Goal: Task Accomplishment & Management: Use online tool/utility

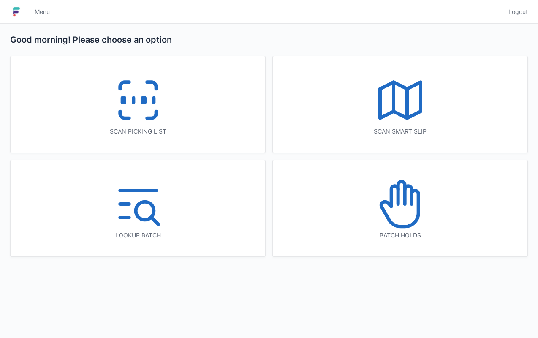
click at [136, 108] on icon at bounding box center [138, 100] width 54 height 54
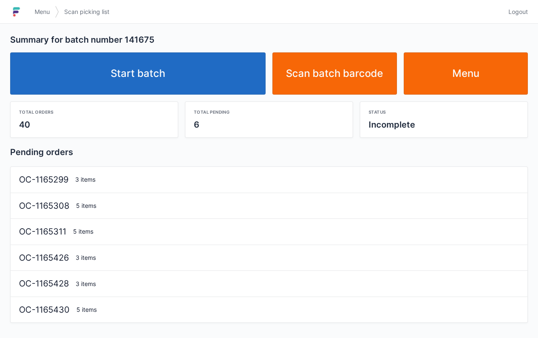
click at [144, 63] on link "Start batch" at bounding box center [138, 73] width 256 height 42
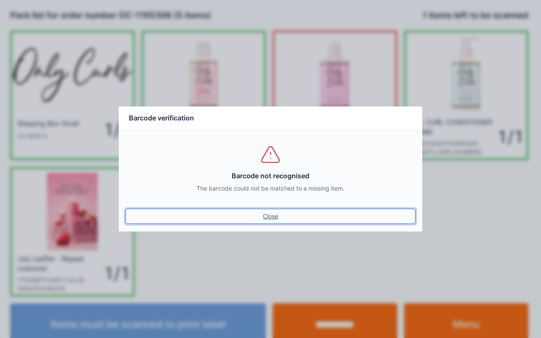
click at [271, 216] on link "Close" at bounding box center [270, 216] width 290 height 15
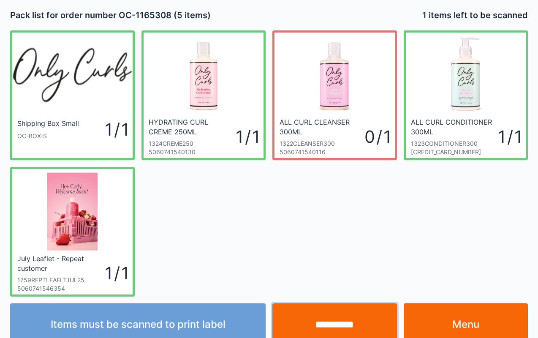
click at [337, 320] on input "**********" at bounding box center [334, 324] width 125 height 42
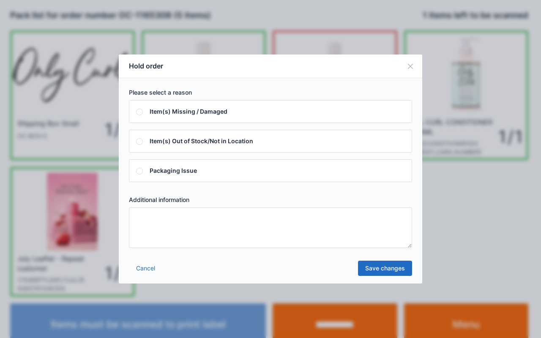
click at [160, 226] on textarea at bounding box center [270, 227] width 283 height 41
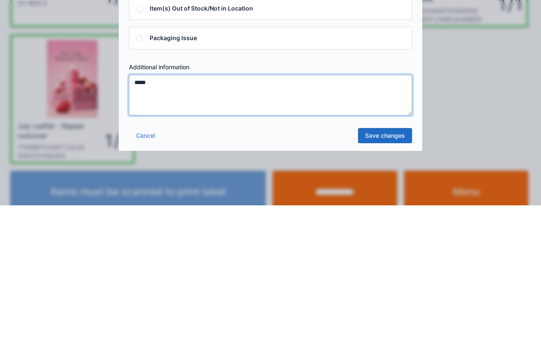
type textarea "*****"
click at [390, 272] on link "Save changes" at bounding box center [385, 268] width 54 height 15
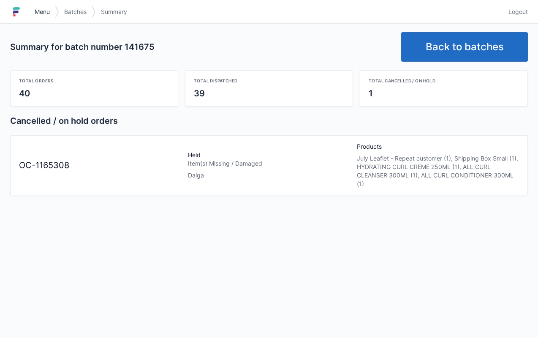
click at [35, 11] on span "Menu" at bounding box center [42, 12] width 15 height 8
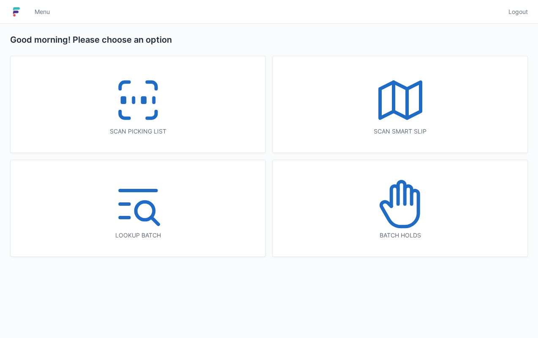
click at [406, 205] on icon at bounding box center [400, 204] width 54 height 54
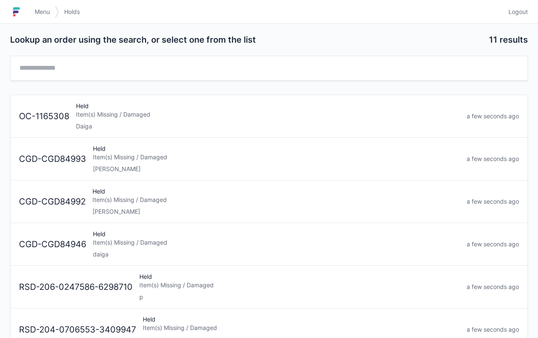
click at [85, 106] on div "Held Item(s) Missing / Damaged Daiga" at bounding box center [268, 116] width 391 height 29
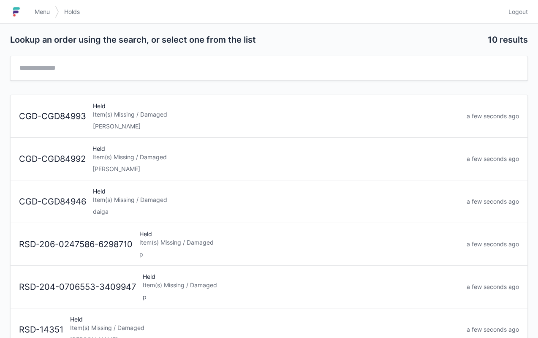
click at [32, 14] on link "Menu" at bounding box center [42, 11] width 25 height 15
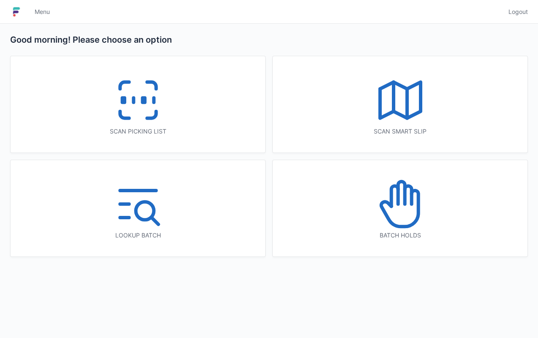
click at [144, 99] on rect at bounding box center [143, 100] width 2 height 5
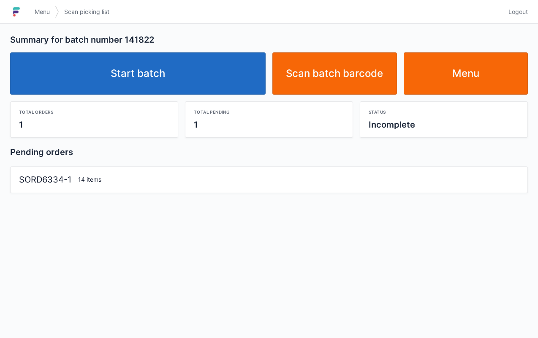
click at [147, 66] on link "Start batch" at bounding box center [138, 73] width 256 height 42
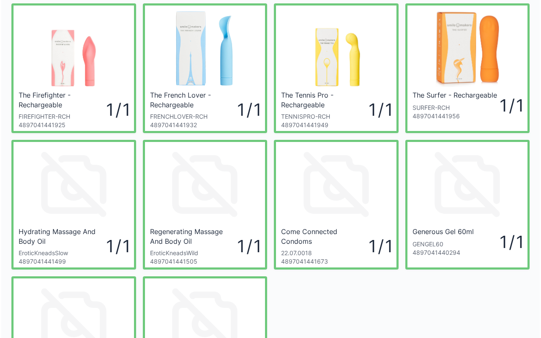
scroll to position [163, 0]
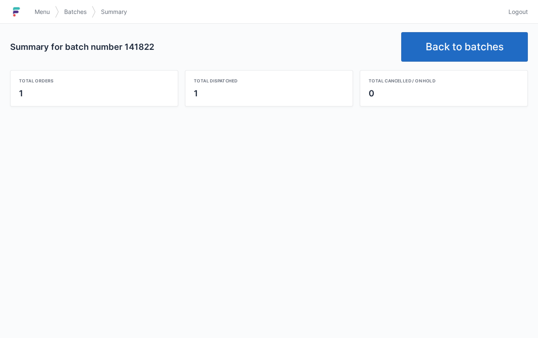
click at [462, 35] on link "Back to batches" at bounding box center [464, 47] width 127 height 30
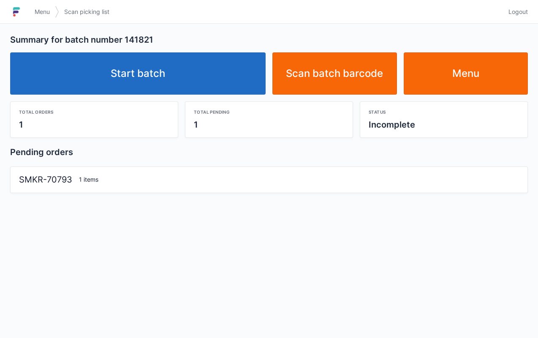
click at [148, 75] on link "Start batch" at bounding box center [138, 73] width 256 height 42
